Goal: Complete application form: Complete application form

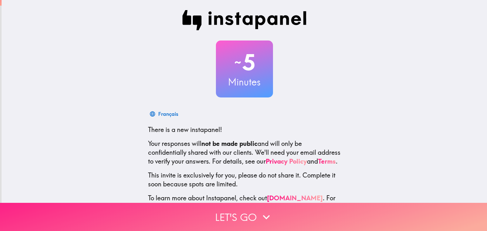
click at [302, 205] on button "Let's go" at bounding box center [243, 217] width 487 height 28
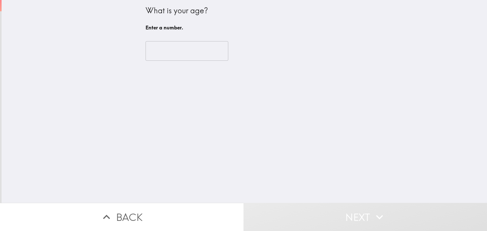
click at [184, 54] on input "number" at bounding box center [186, 51] width 83 height 20
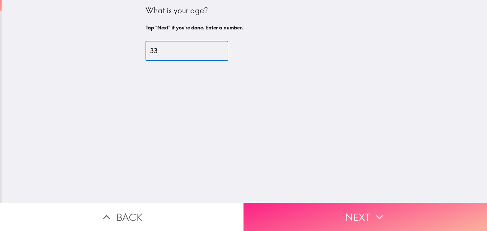
type input "33"
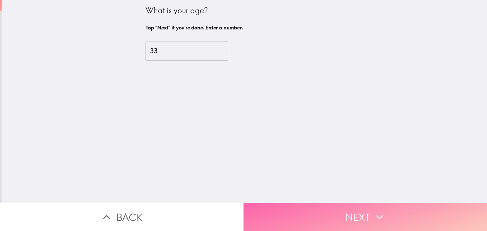
click at [314, 208] on button "Next" at bounding box center [364, 217] width 243 height 28
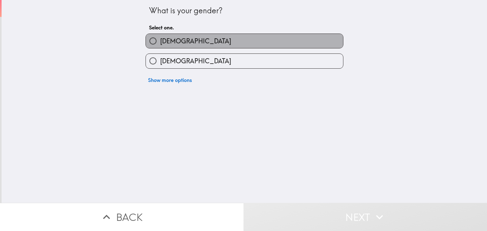
click at [173, 44] on label "[DEMOGRAPHIC_DATA]" at bounding box center [244, 41] width 197 height 14
click at [160, 44] on input "[DEMOGRAPHIC_DATA]" at bounding box center [153, 41] width 14 height 14
radio input "true"
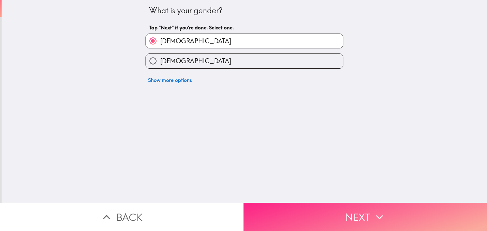
click at [288, 208] on button "Next" at bounding box center [364, 217] width 243 height 28
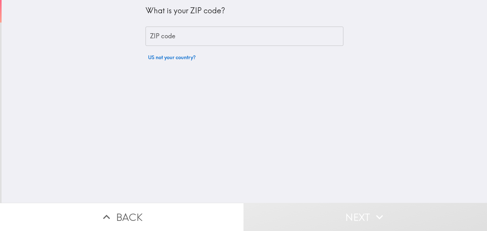
click at [171, 30] on input "ZIP code" at bounding box center [244, 37] width 198 height 20
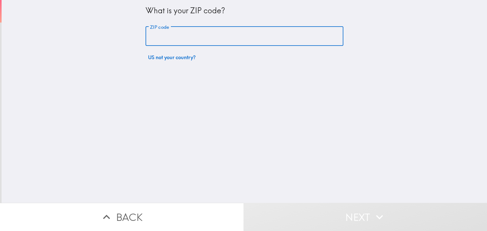
click at [165, 38] on input "ZIP code" at bounding box center [244, 37] width 198 height 20
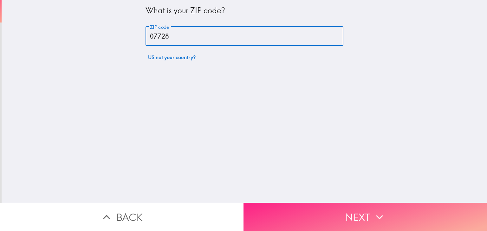
type input "07728"
click at [313, 222] on button "Next" at bounding box center [364, 217] width 243 height 28
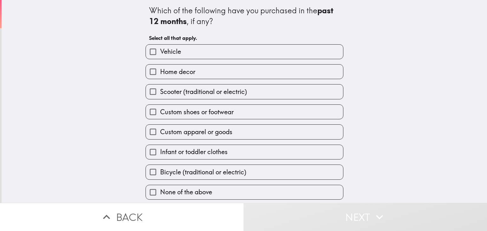
scroll to position [1, 0]
click at [172, 189] on span "None of the above" at bounding box center [186, 192] width 52 height 9
click at [160, 189] on input "None of the above" at bounding box center [153, 192] width 14 height 14
checkbox input "true"
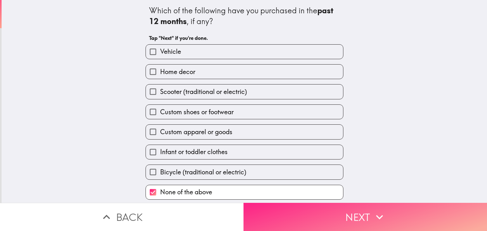
click at [330, 220] on button "Next" at bounding box center [364, 217] width 243 height 28
